Goal: Task Accomplishment & Management: Manage account settings

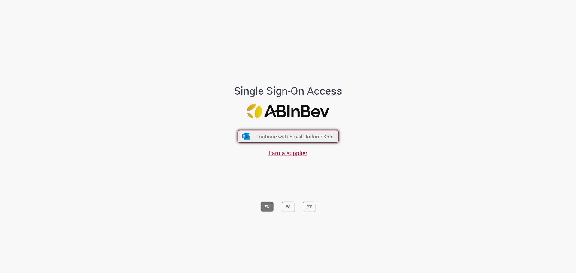
click at [295, 137] on span "Continue with Email Outlook 365" at bounding box center [293, 136] width 77 height 7
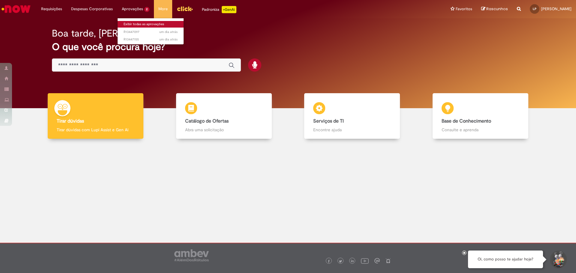
click at [135, 23] on link "Exibir todas as aprovações" at bounding box center [151, 24] width 66 height 7
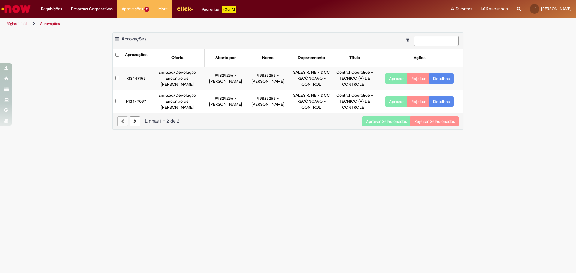
click at [396, 79] on button "Aprovar" at bounding box center [396, 79] width 23 height 10
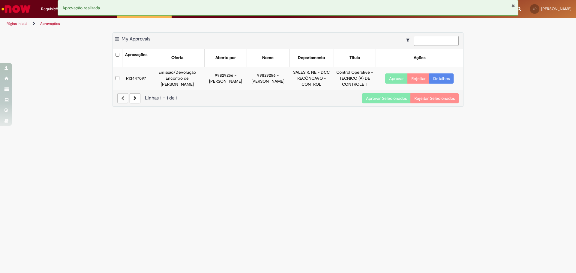
click at [392, 79] on button "Aprovar" at bounding box center [396, 79] width 23 height 10
